Goal: Task Accomplishment & Management: Use online tool/utility

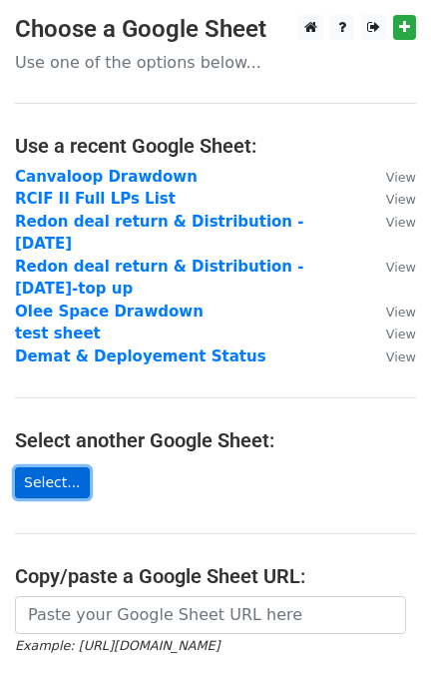
click at [59, 467] on link "Select..." at bounding box center [52, 482] width 75 height 31
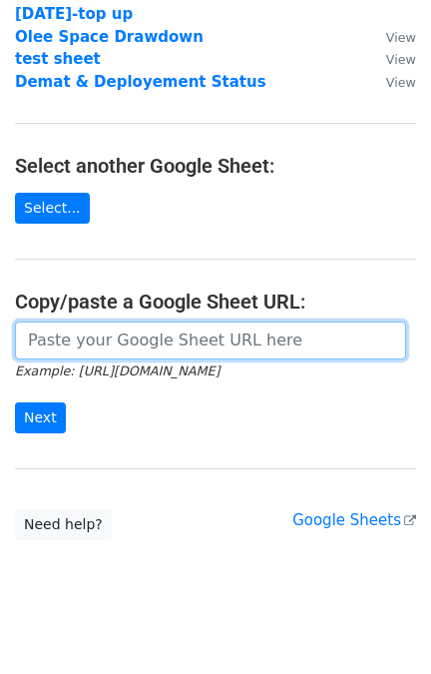
click at [93, 321] on input "url" at bounding box center [210, 340] width 391 height 38
paste input "https://docs.google.com/spreadsheets/d/1QdIDQYJw0qDr67SGlgLoxTHpFrqUJDkcIjq_OvW…"
type input "https://docs.google.com/spreadsheets/d/1QdIDQYJw0qDr67SGlgLoxTHpFrqUJDkcIjq_OvW…"
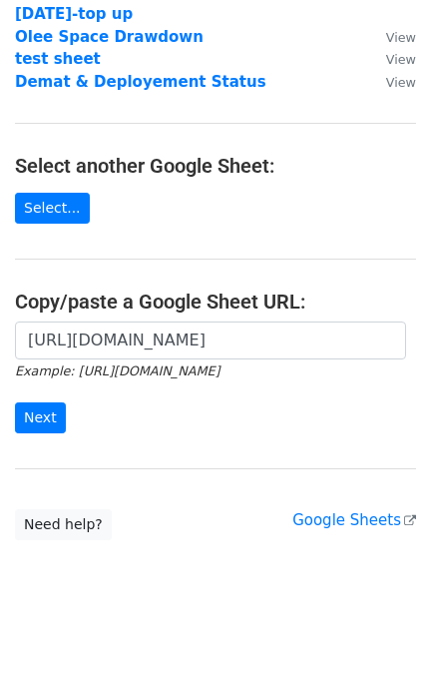
scroll to position [0, 0]
click at [46, 408] on div "https://docs.google.com/spreadsheets/d/1QdIDQYJw0qDr67SGlgLoxTHpFrqUJDkcIjq_OvW…" at bounding box center [215, 387] width 431 height 132
click at [39, 402] on input "Next" at bounding box center [40, 417] width 51 height 31
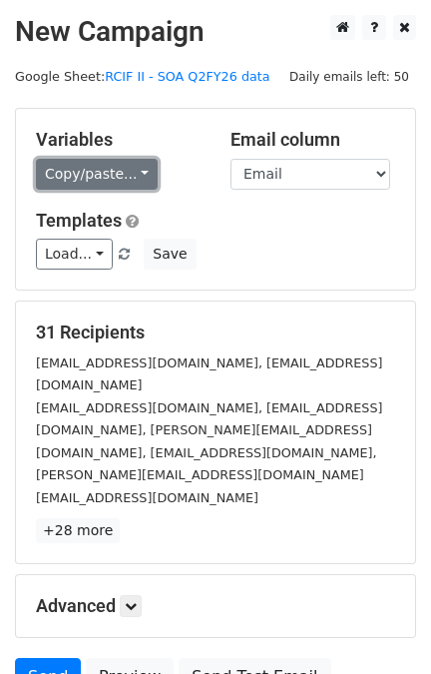
click at [137, 172] on link "Copy/paste..." at bounding box center [97, 174] width 122 height 31
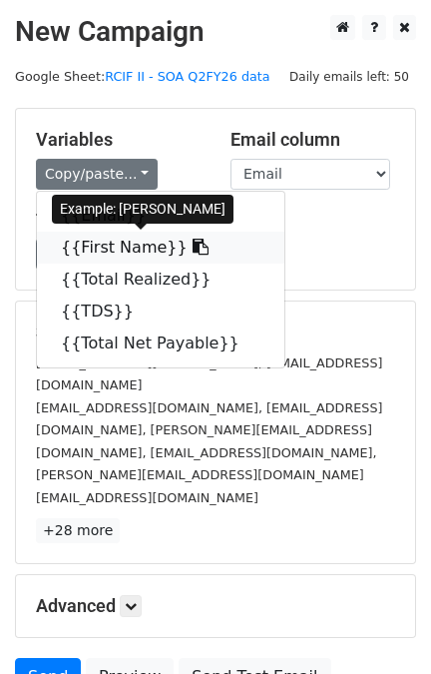
click at [193, 247] on icon at bounding box center [201, 247] width 16 height 16
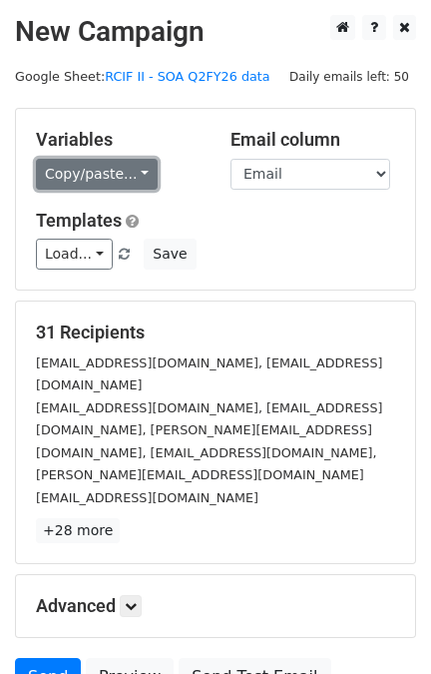
click at [118, 162] on link "Copy/paste..." at bounding box center [97, 174] width 122 height 31
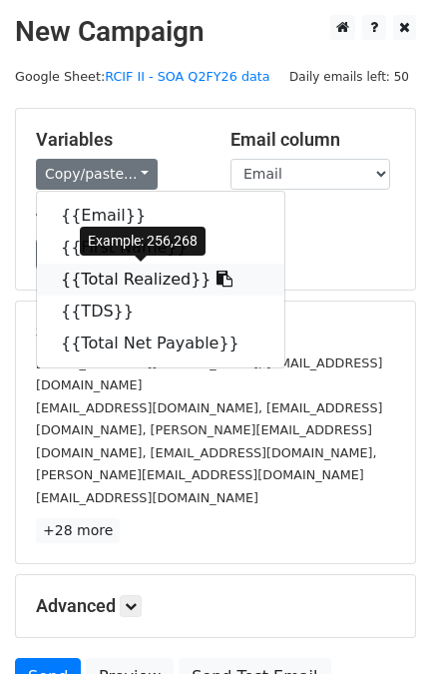
click at [217, 281] on icon at bounding box center [225, 278] width 16 height 16
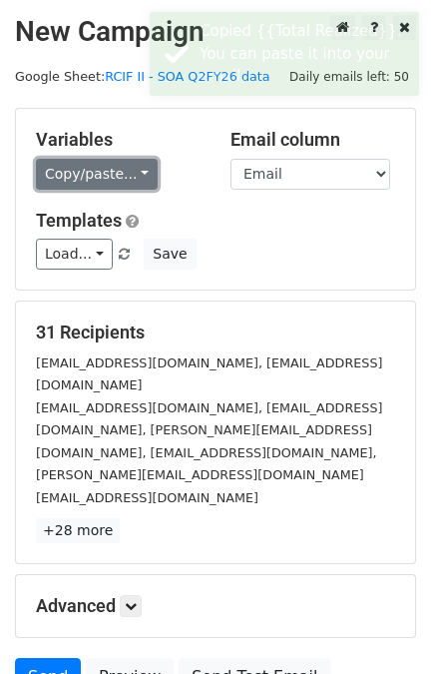
click at [115, 174] on link "Copy/paste..." at bounding box center [97, 174] width 122 height 31
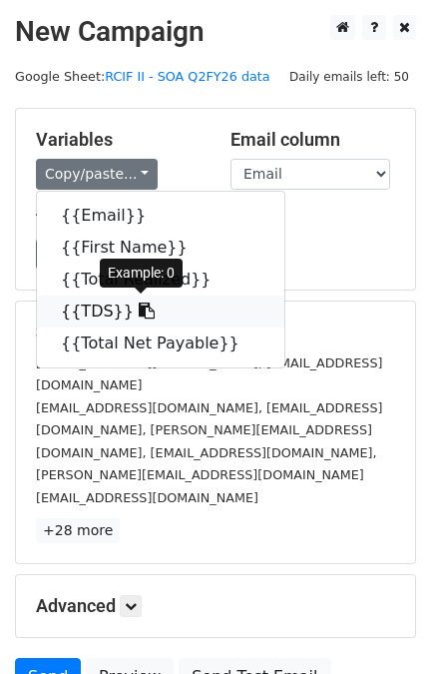
click at [139, 313] on icon at bounding box center [147, 310] width 16 height 16
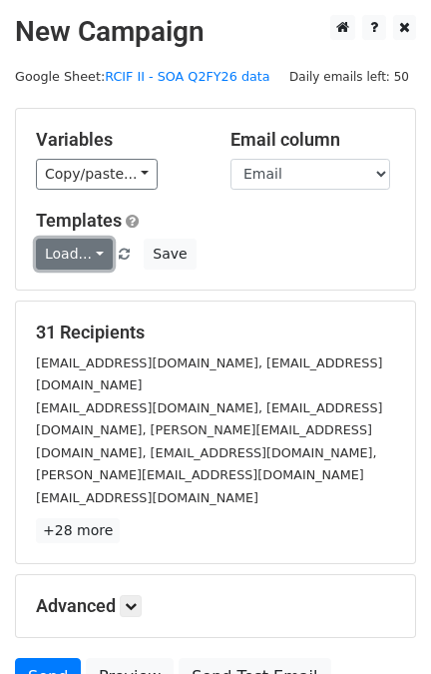
click at [86, 260] on link "Load..." at bounding box center [74, 254] width 77 height 31
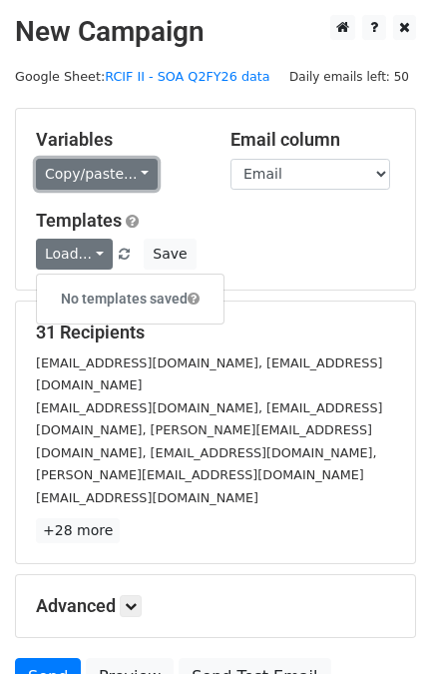
click at [132, 187] on link "Copy/paste..." at bounding box center [97, 174] width 122 height 31
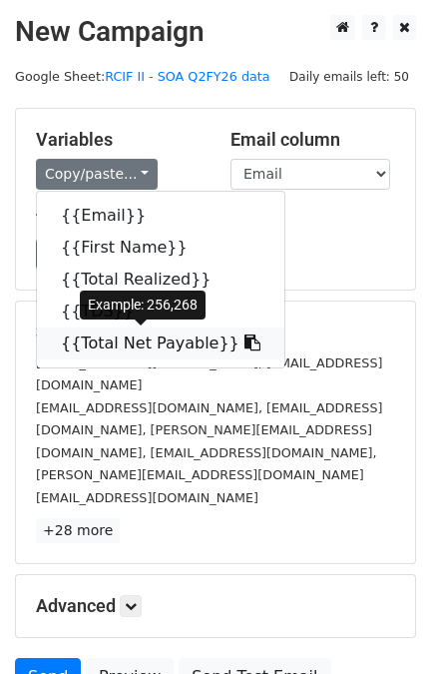
click at [245, 344] on icon at bounding box center [253, 342] width 16 height 16
